Goal: Task Accomplishment & Management: Manage account settings

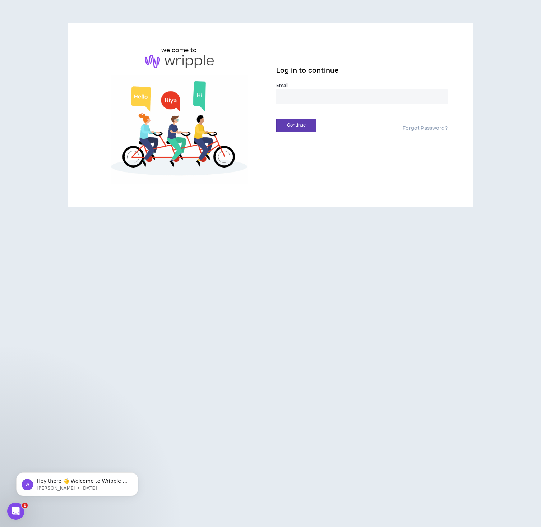
click at [303, 95] on input "email" at bounding box center [362, 96] width 172 height 15
type input "**********"
click at [276, 119] on button "Continue" at bounding box center [296, 125] width 40 height 13
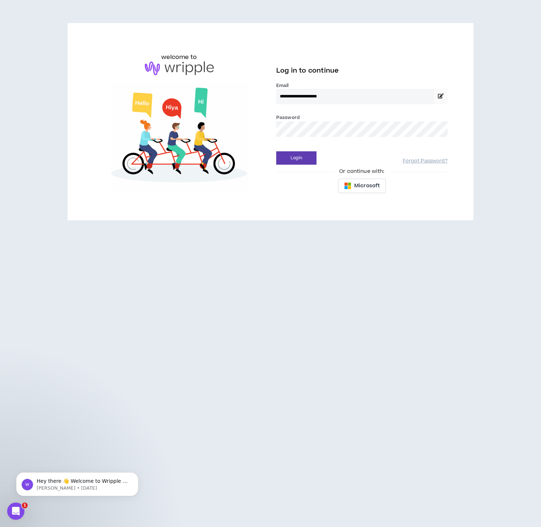
click at [276, 151] on button "Login" at bounding box center [296, 157] width 40 height 13
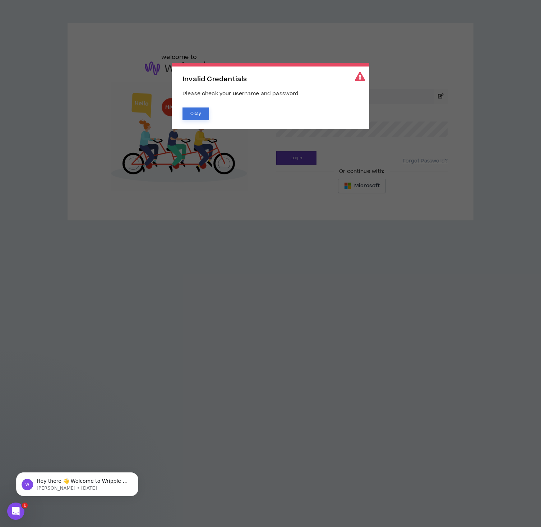
click at [198, 115] on button "Okay" at bounding box center [196, 114] width 27 height 13
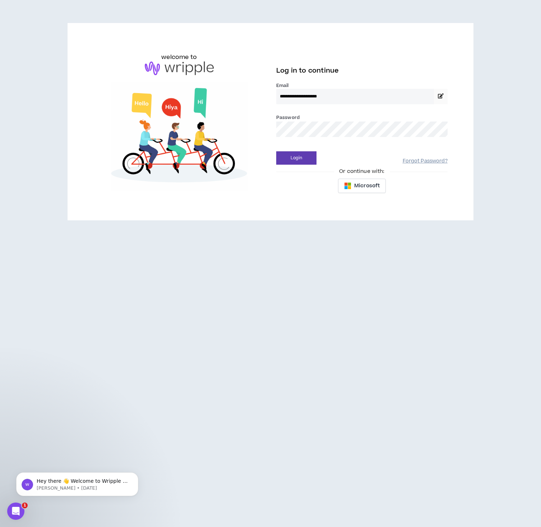
click at [427, 159] on link "Forgot Password?" at bounding box center [425, 161] width 45 height 7
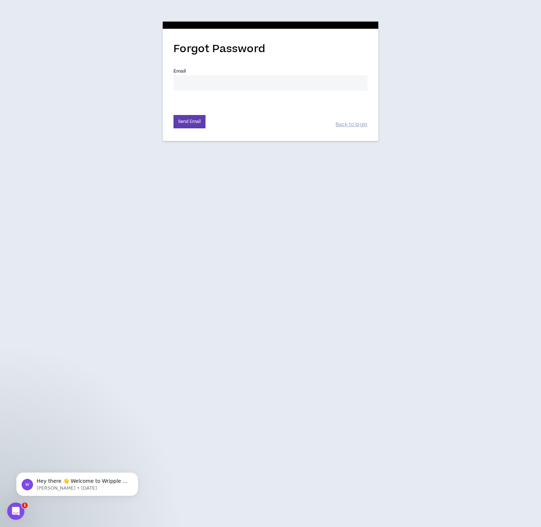
click at [196, 85] on input "Email *" at bounding box center [271, 82] width 194 height 15
type input "[EMAIL_ADDRESS][DOMAIN_NAME]"
click at [174, 115] on button "Send Email" at bounding box center [190, 121] width 32 height 13
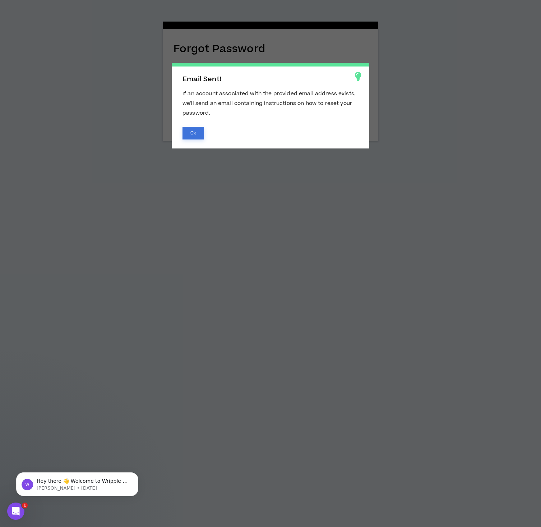
click at [195, 131] on button "Ok" at bounding box center [194, 133] width 22 height 13
